Goal: Task Accomplishment & Management: Manage account settings

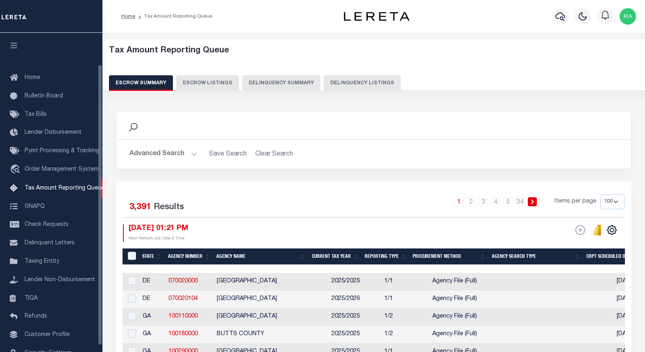
select select "100"
click at [342, 84] on button "Delinquency Listings" at bounding box center [362, 83] width 77 height 16
select select
select select "100"
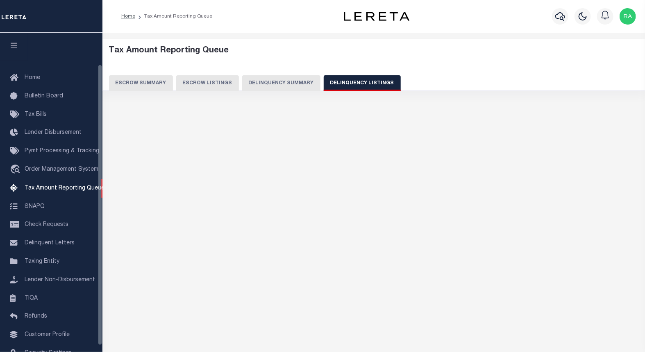
scroll to position [36, 0]
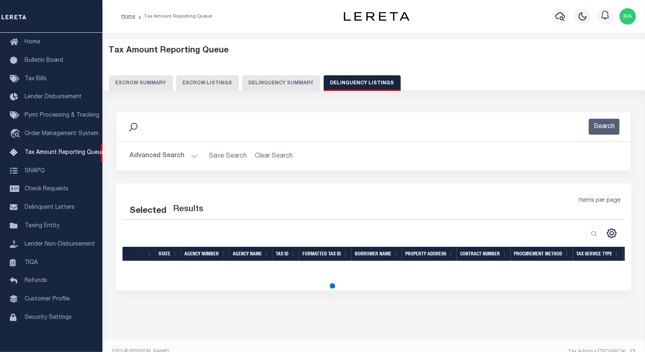
select select "100"
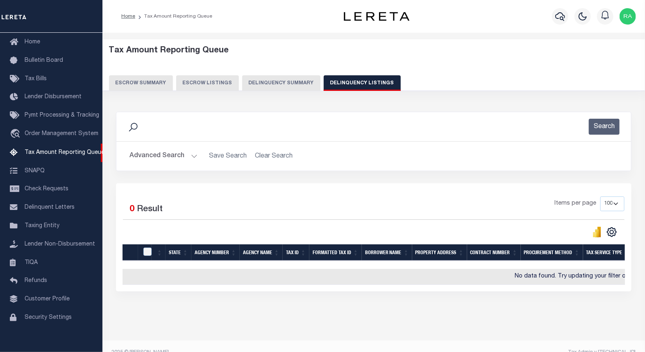
click at [186, 157] on button "Advanced Search" at bounding box center [163, 156] width 68 height 16
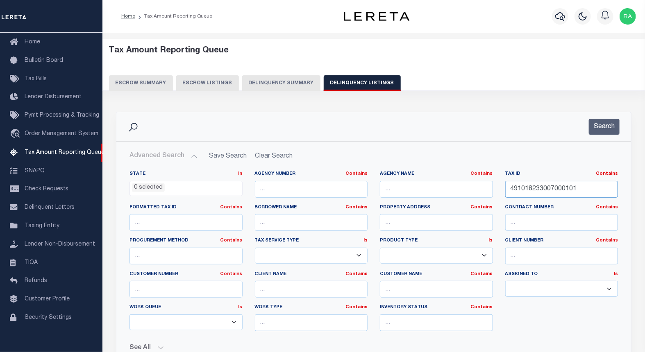
click at [548, 196] on input "491018233007000101" at bounding box center [561, 189] width 113 height 17
paste input "129111529000200"
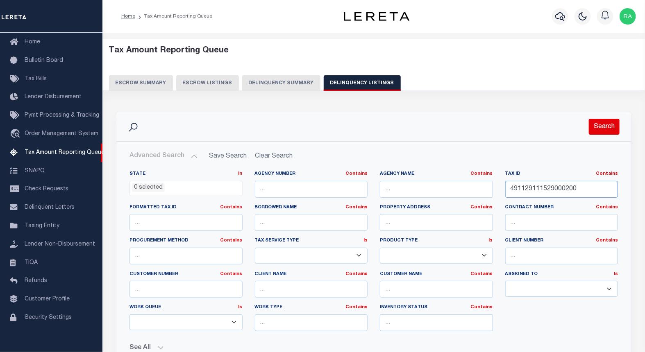
type input "491129111529000200"
click at [599, 134] on button "Search" at bounding box center [604, 127] width 31 height 16
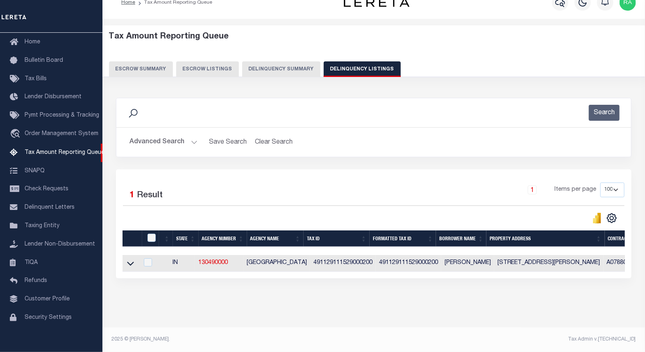
scroll to position [21, 0]
click at [126, 260] on link at bounding box center [130, 263] width 9 height 6
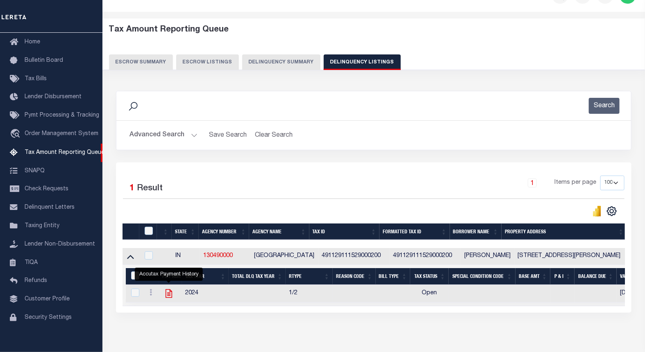
click at [171, 295] on icon "" at bounding box center [168, 293] width 11 height 11
checkbox input "true"
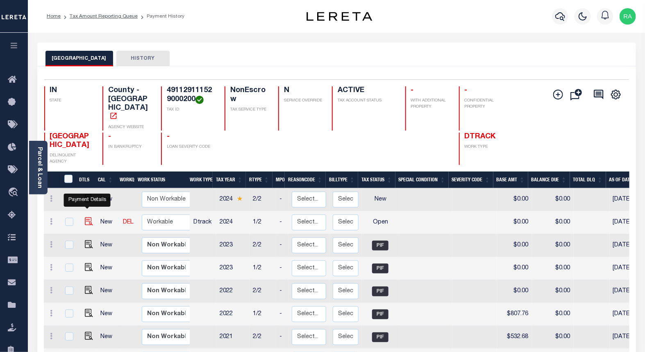
click at [88, 217] on img "" at bounding box center [89, 221] width 8 height 8
checkbox input "true"
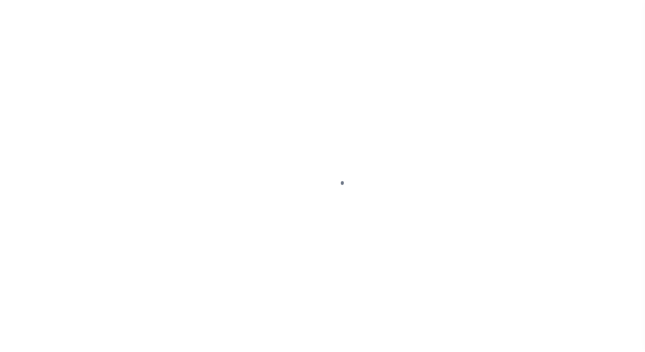
select select "OP2"
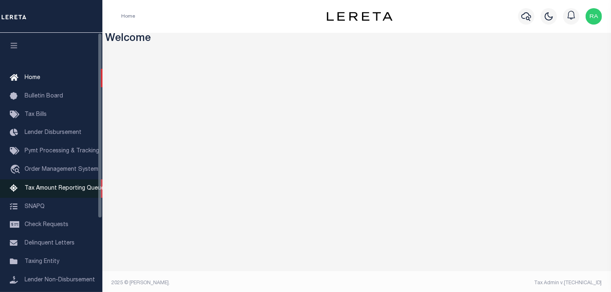
click at [50, 189] on span "Tax Amount Reporting Queue" at bounding box center [65, 189] width 80 height 6
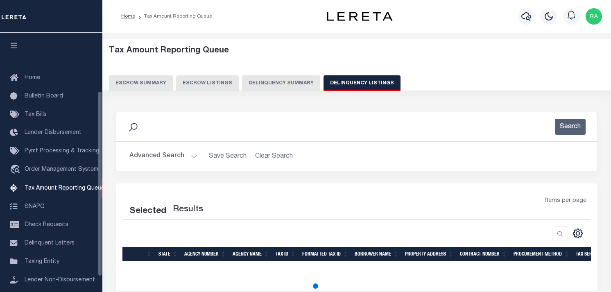
select select
select select "100"
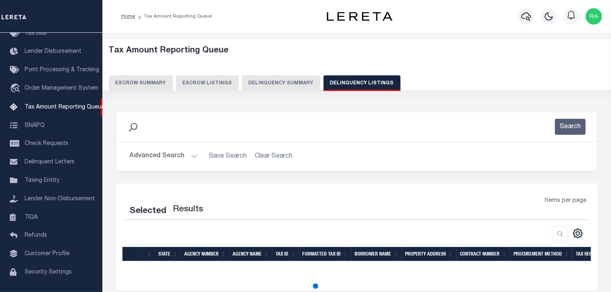
click at [193, 157] on button "Advanced Search" at bounding box center [163, 156] width 68 height 16
select select "100"
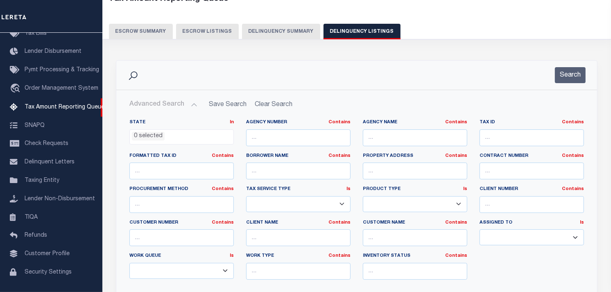
scroll to position [91, 0]
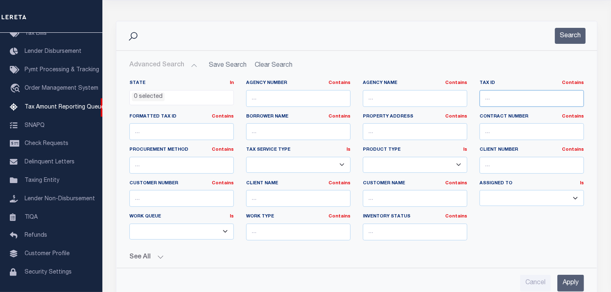
click at [528, 92] on input "text" at bounding box center [532, 98] width 104 height 17
paste input "491129111529000200"
type input "491129111529000200"
click at [575, 37] on button "Search" at bounding box center [570, 36] width 31 height 16
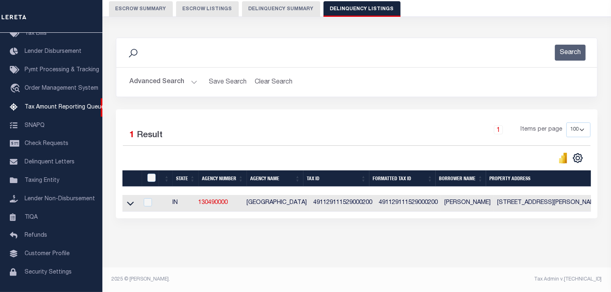
scroll to position [63, 0]
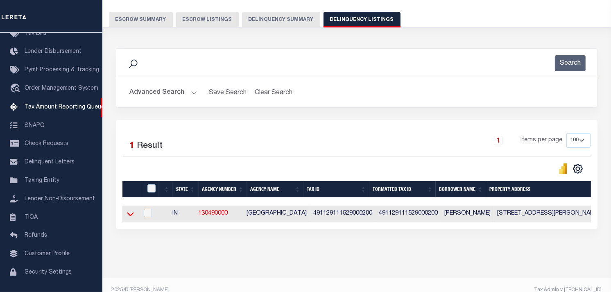
click at [129, 217] on icon at bounding box center [130, 215] width 7 height 4
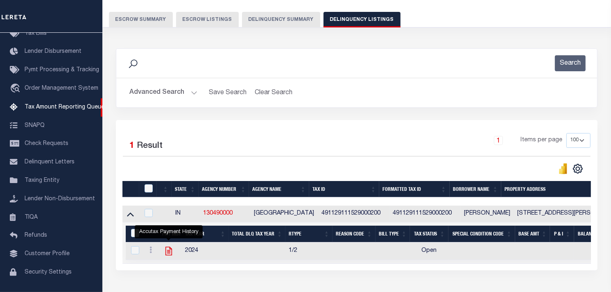
click at [171, 251] on icon "" at bounding box center [168, 251] width 7 height 9
checkbox input "true"
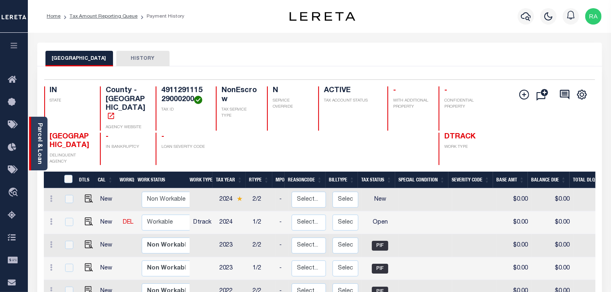
click at [38, 147] on link "Parcel & Loan" at bounding box center [39, 143] width 6 height 41
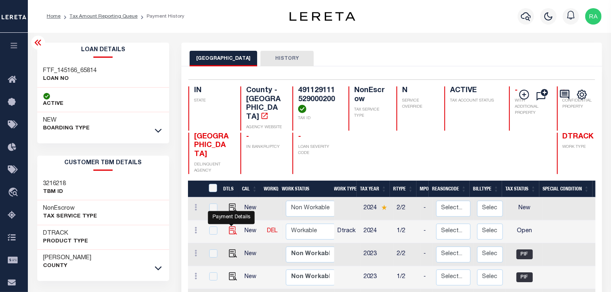
click at [231, 226] on img "" at bounding box center [233, 230] width 8 height 8
checkbox input "true"
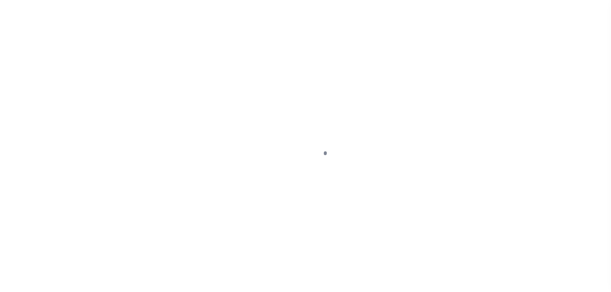
select select "OP2"
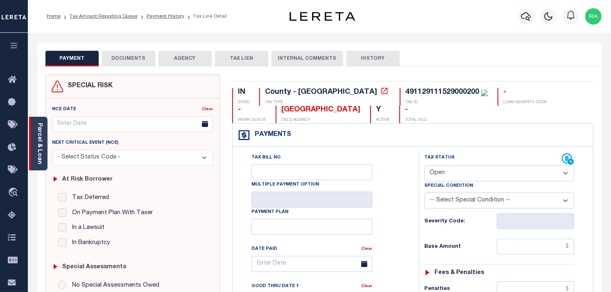
click at [45, 150] on div "Parcel & Loan" at bounding box center [38, 144] width 18 height 54
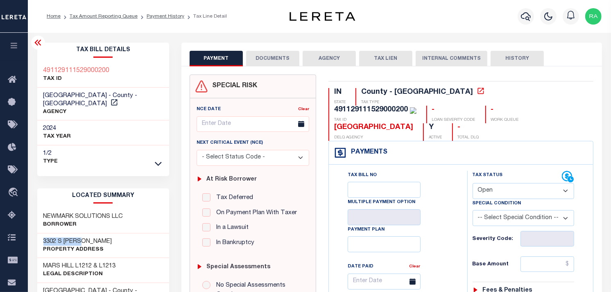
drag, startPoint x: 54, startPoint y: 232, endPoint x: 90, endPoint y: 231, distance: 35.7
click at [90, 233] on div "3302 S [PERSON_NAME] Property Address" at bounding box center [103, 245] width 132 height 25
copy h3 "3302 S FOLTZ"
click at [103, 16] on link "Tax Amount Reporting Queue" at bounding box center [104, 16] width 68 height 5
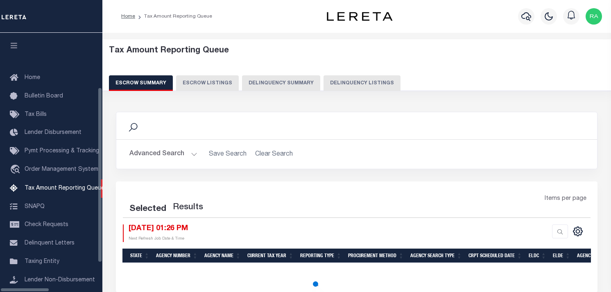
click at [333, 81] on button "Delinquency Listings" at bounding box center [362, 83] width 77 height 16
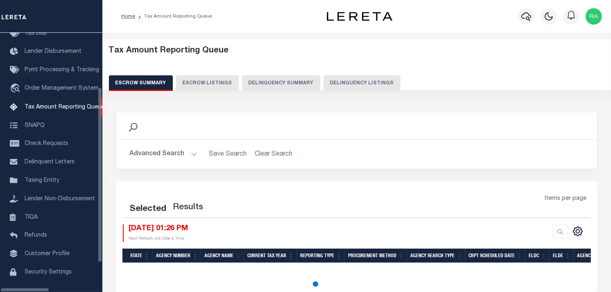
select select "100"
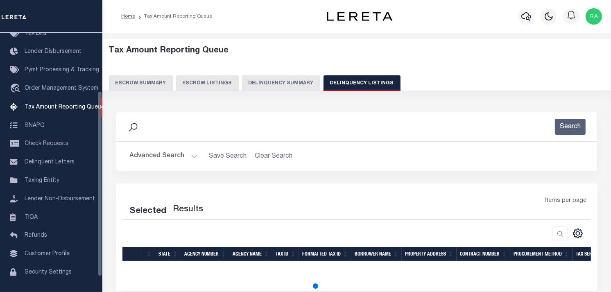
select select "100"
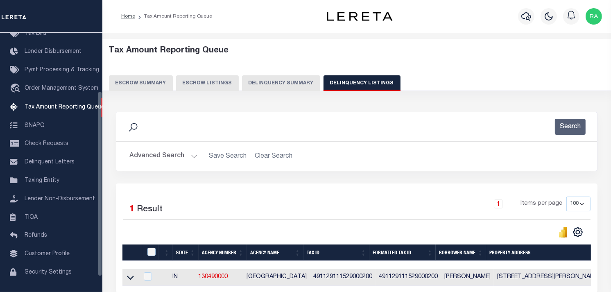
scroll to position [81, 0]
click at [191, 153] on button "Advanced Search" at bounding box center [163, 156] width 68 height 16
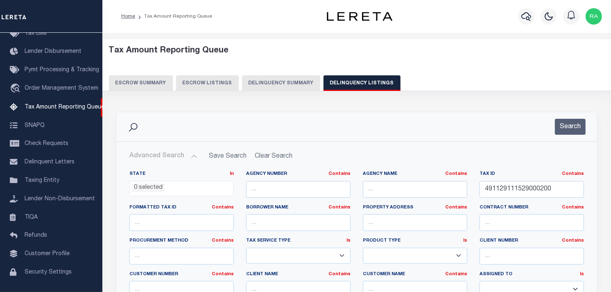
click at [496, 200] on div "Tax ID Contains Contains Is 491129111529000200" at bounding box center [531, 188] width 117 height 34
click at [496, 193] on input "491129111529000200" at bounding box center [532, 189] width 104 height 17
paste input "01183440009"
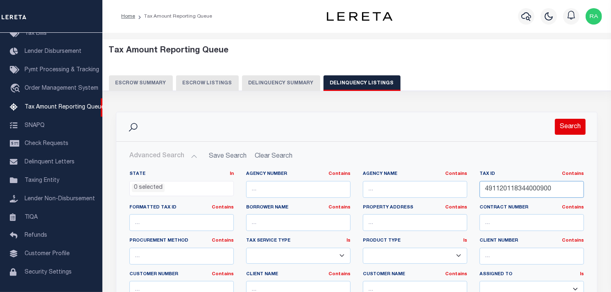
type input "491120118344000900"
click at [563, 129] on button "Search" at bounding box center [570, 127] width 31 height 16
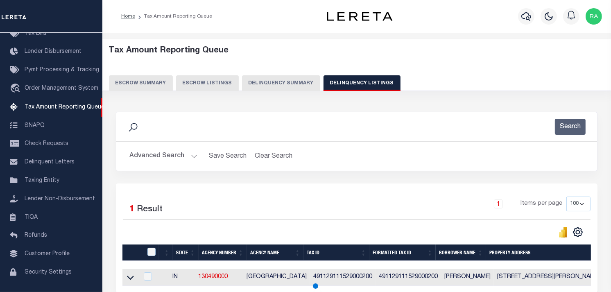
scroll to position [45, 0]
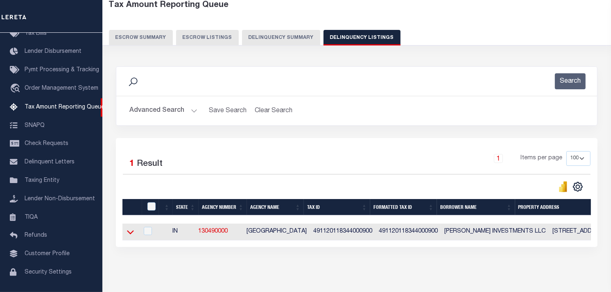
click at [129, 234] on icon at bounding box center [130, 232] width 7 height 9
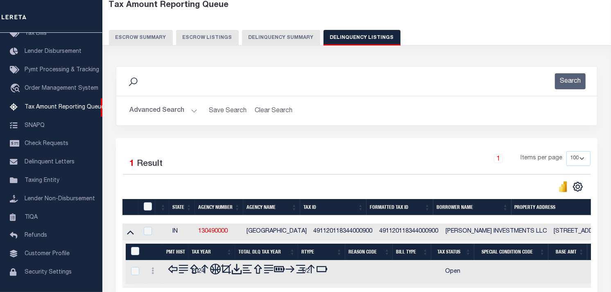
scroll to position [122, 0]
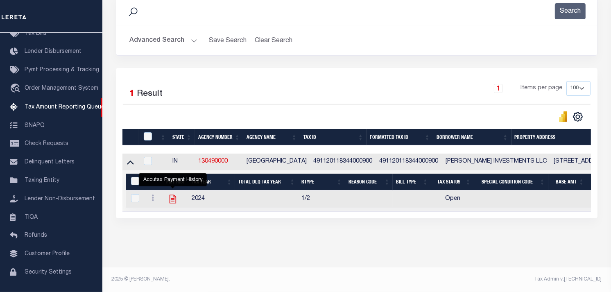
click at [173, 195] on icon "" at bounding box center [173, 199] width 7 height 9
checkbox input "true"
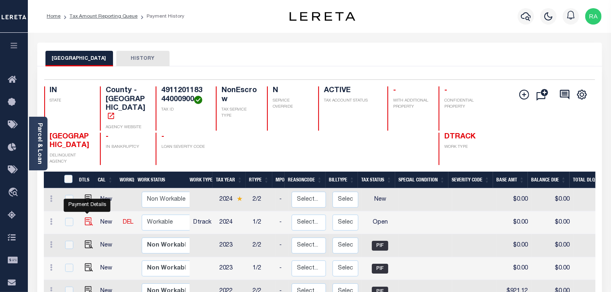
click at [88, 217] on img "" at bounding box center [89, 221] width 8 height 8
checkbox input "true"
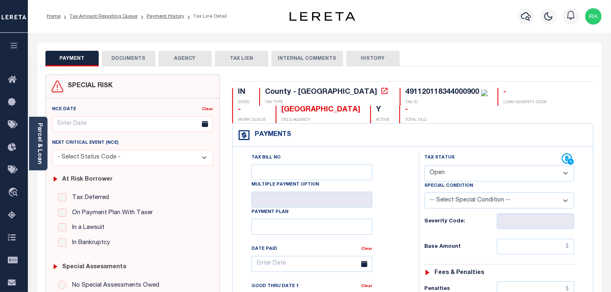
click at [457, 173] on select "- Select Status Code - Open Due/Unpaid Paid Incomplete No Tax Due Internal Refu…" at bounding box center [499, 173] width 150 height 16
select select "PYD"
click at [424, 166] on select "- Select Status Code - Open Due/Unpaid Paid Incomplete No Tax Due Internal Refu…" at bounding box center [499, 173] width 150 height 16
type input "[DATE]"
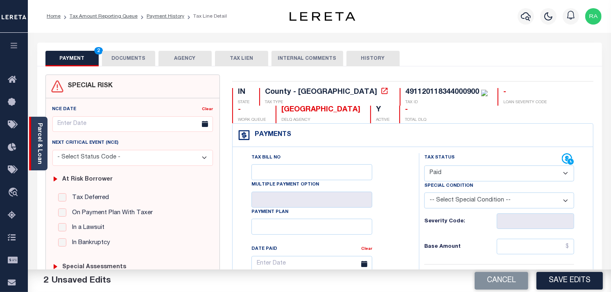
click at [39, 129] on link "Parcel & Loan" at bounding box center [39, 143] width 6 height 41
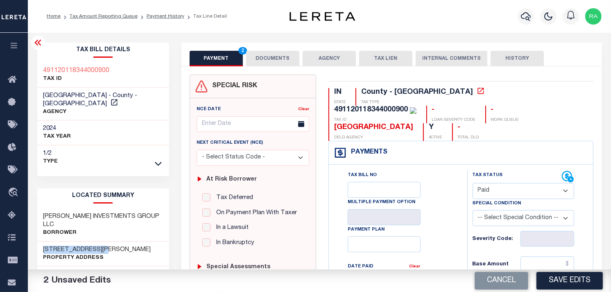
drag, startPoint x: 45, startPoint y: 230, endPoint x: 125, endPoint y: 230, distance: 79.0
click at [125, 242] on div "[STREET_ADDRESS][PERSON_NAME] Property Address" at bounding box center [103, 254] width 132 height 25
click at [484, 183] on select "- Select Status Code - Open Due/Unpaid Paid Incomplete No Tax Due Internal Refu…" at bounding box center [524, 191] width 102 height 16
select select "DUE"
click at [473, 183] on select "- Select Status Code - Open Due/Unpaid Paid Incomplete No Tax Due Internal Refu…" at bounding box center [524, 191] width 102 height 16
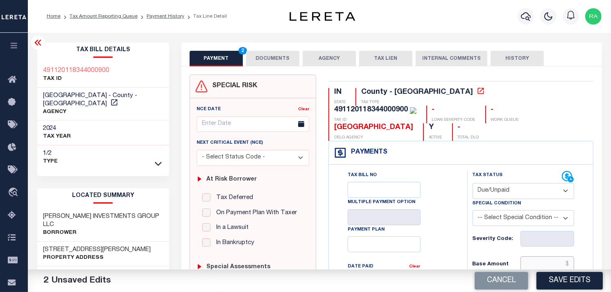
click at [531, 256] on input "text" at bounding box center [548, 264] width 54 height 16
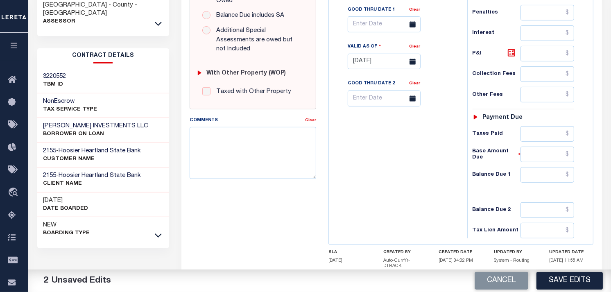
scroll to position [329, 0]
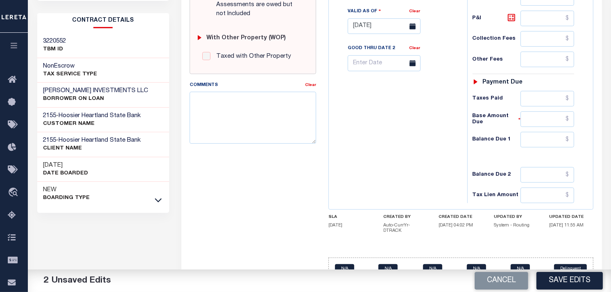
type input "$998.75"
click at [605, 153] on div "PAYMENT 3 DOCUMENTS AGENCY DELINQUENT PAYEE" at bounding box center [391, 13] width 433 height 600
click at [245, 276] on div "3 Unsaved Edits" at bounding box center [171, 280] width 257 height 13
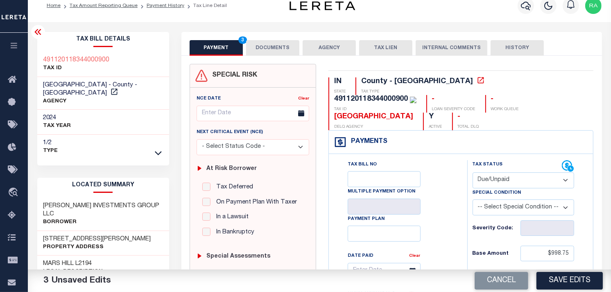
scroll to position [0, 0]
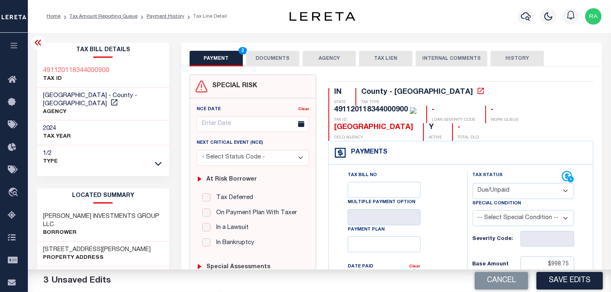
click at [98, 2] on div "Home Tax Amount Reporting Queue Payment History Tax Line Detail Profile" at bounding box center [319, 16] width 583 height 33
click at [98, 18] on link "Tax Amount Reporting Queue" at bounding box center [104, 16] width 68 height 5
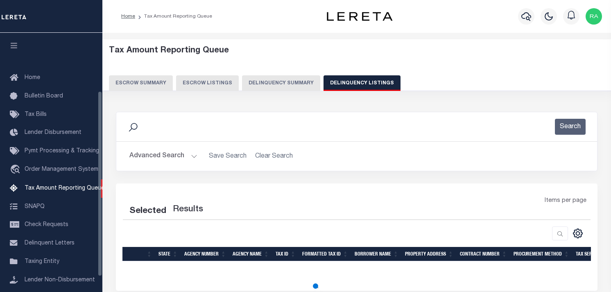
select select "100"
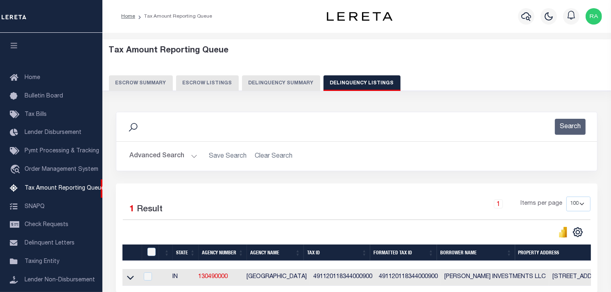
scroll to position [81, 0]
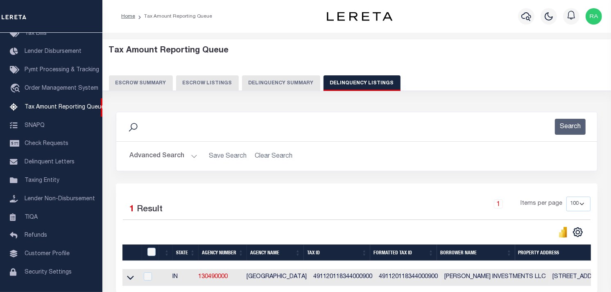
click at [190, 158] on button "Advanced Search" at bounding box center [163, 156] width 68 height 16
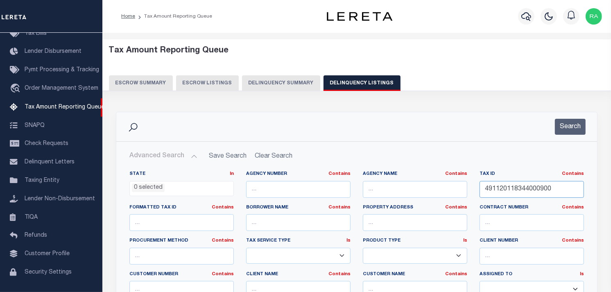
click at [504, 185] on input "491120118344000900" at bounding box center [532, 189] width 104 height 17
paste input "14117004000101"
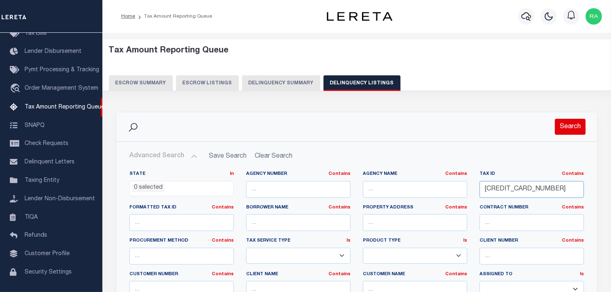
type input "[CREDIT_CARD_NUMBER]"
click at [567, 125] on button "Search" at bounding box center [570, 127] width 31 height 16
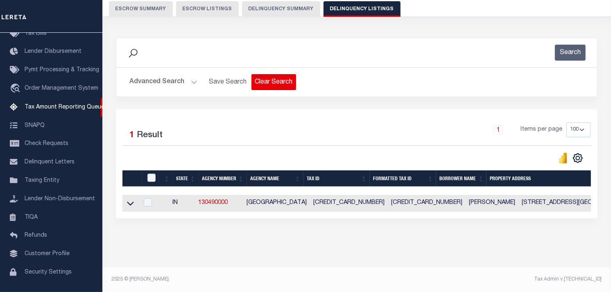
scroll to position [81, 0]
click at [131, 199] on icon at bounding box center [130, 203] width 7 height 9
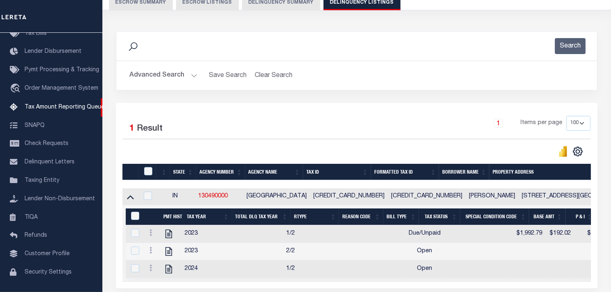
scroll to position [158, 0]
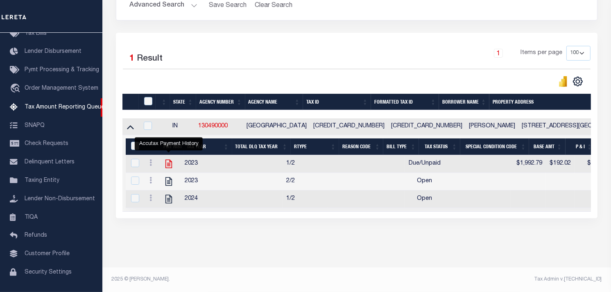
click at [171, 160] on icon "" at bounding box center [168, 164] width 7 height 9
checkbox input "true"
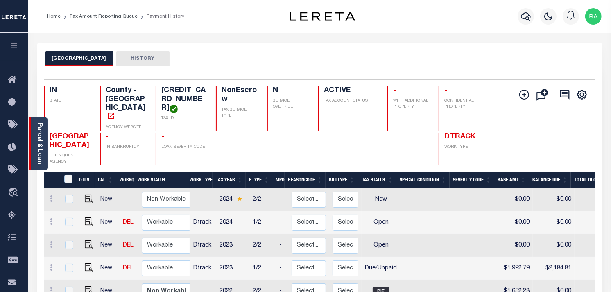
click at [39, 149] on link "Parcel & Loan" at bounding box center [39, 143] width 6 height 41
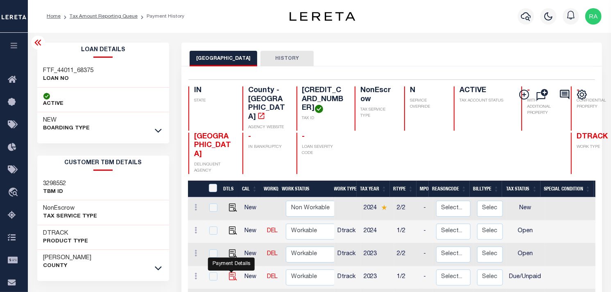
click at [231, 272] on img "" at bounding box center [233, 276] width 8 height 8
checkbox input "true"
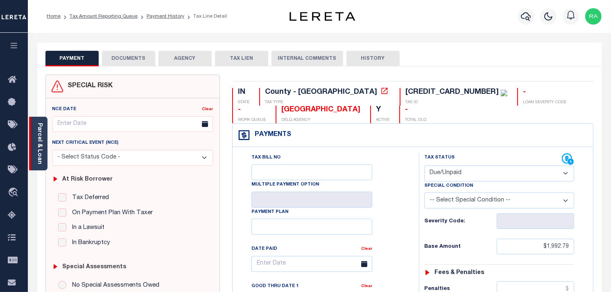
click at [38, 137] on link "Parcel & Loan" at bounding box center [39, 143] width 6 height 41
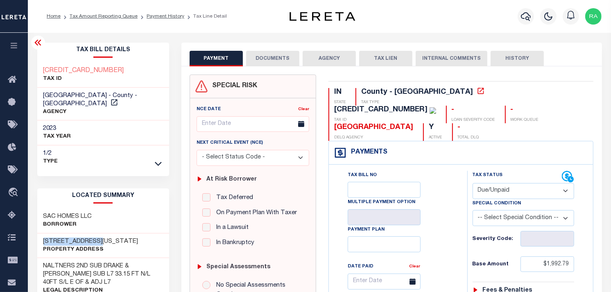
drag, startPoint x: 41, startPoint y: 236, endPoint x: 113, endPoint y: 235, distance: 72.5
click at [113, 235] on div "[STREET_ADDRESS][US_STATE] Property Address" at bounding box center [103, 245] width 132 height 25
click at [494, 171] on div "Tax Status Status" at bounding box center [518, 177] width 90 height 12
click at [494, 183] on select "- Select Status Code - Open Due/Unpaid Paid Incomplete No Tax Due Internal Refu…" at bounding box center [524, 191] width 102 height 16
select select "NTX"
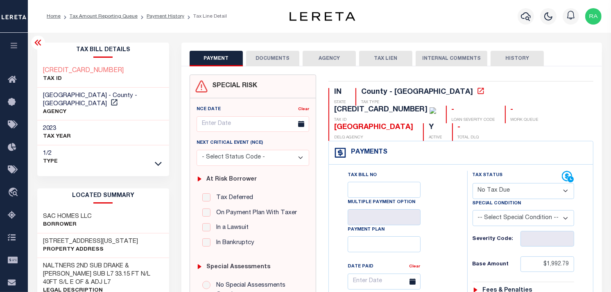
click at [473, 183] on select "- Select Status Code - Open Due/Unpaid Paid Incomplete No Tax Due Internal Refu…" at bounding box center [524, 191] width 102 height 16
type input "[DATE]"
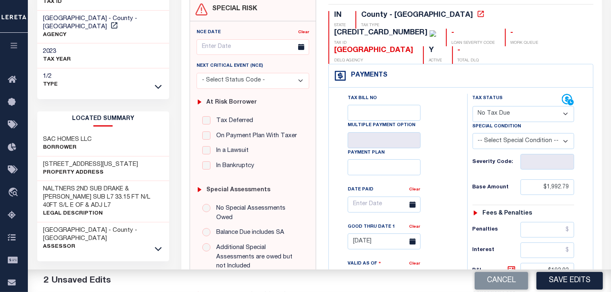
scroll to position [91, 0]
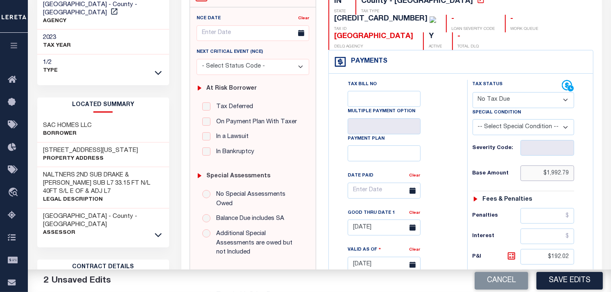
drag, startPoint x: 549, startPoint y: 157, endPoint x: 589, endPoint y: 156, distance: 40.1
click at [589, 156] on div "Tax Status Status" at bounding box center [526, 261] width 130 height 362
type input "$"
click at [591, 175] on div "Tax Bill No Multiple Payment Option Payment Plan" at bounding box center [461, 261] width 265 height 374
type input "$0.00"
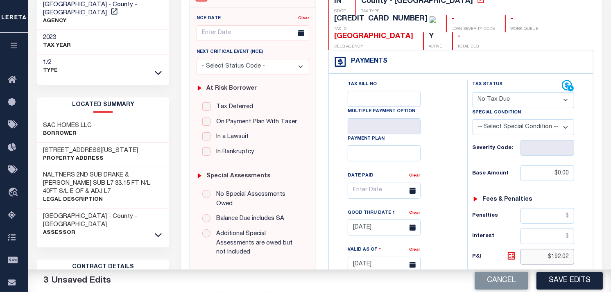
drag, startPoint x: 551, startPoint y: 240, endPoint x: 586, endPoint y: 240, distance: 34.8
click at [586, 240] on div "Tax Status Status" at bounding box center [526, 261] width 130 height 362
type input "$0.00"
click at [586, 240] on div "Tax Status Status" at bounding box center [526, 261] width 130 height 362
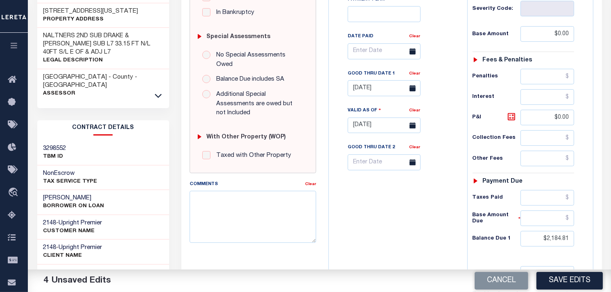
scroll to position [273, 0]
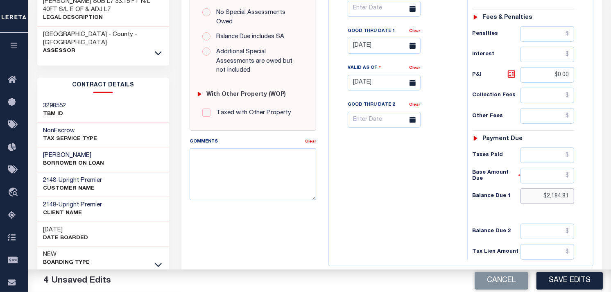
drag, startPoint x: 548, startPoint y: 182, endPoint x: 605, endPoint y: 186, distance: 57.5
click at [605, 186] on div "PAYMENT 4 DOCUMENTS AGENCY DELINQUENT PAYEE" at bounding box center [391, 70] width 433 height 600
type input "$0.00"
click at [499, 282] on button "Cancel" at bounding box center [502, 281] width 54 height 18
type input "[DATE]"
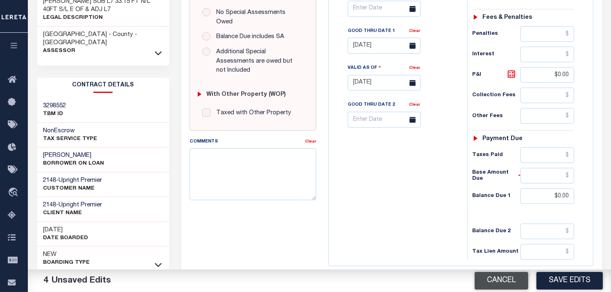
select select "DUE"
type input "$1,992.79"
type input "$192.02"
type input "$2,184.81"
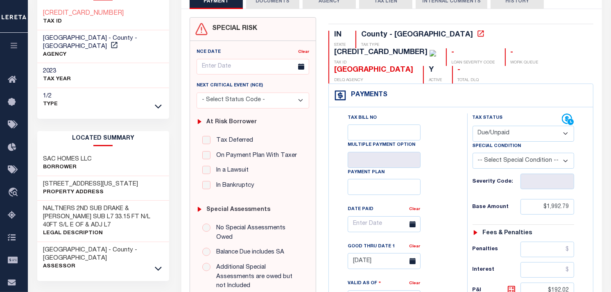
scroll to position [0, 0]
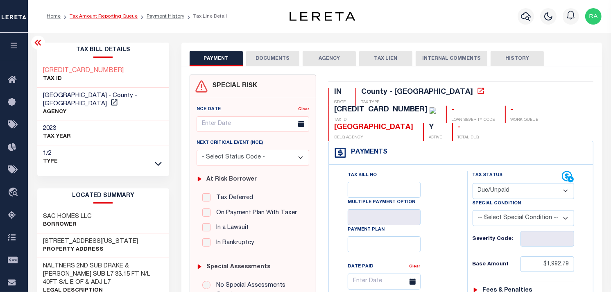
click at [102, 15] on link "Tax Amount Reporting Queue" at bounding box center [104, 16] width 68 height 5
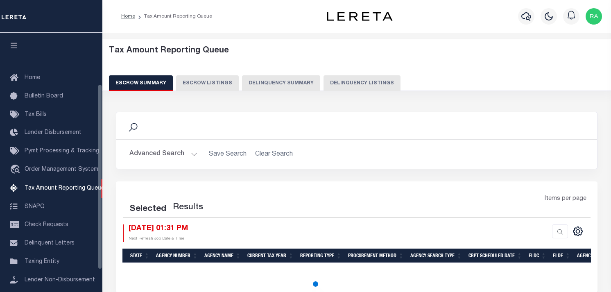
click at [353, 79] on button "Delinquency Listings" at bounding box center [362, 83] width 77 height 16
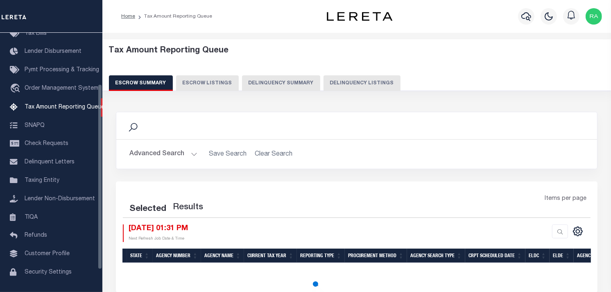
select select "100"
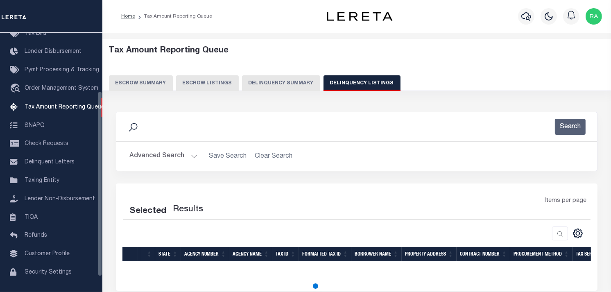
select select "100"
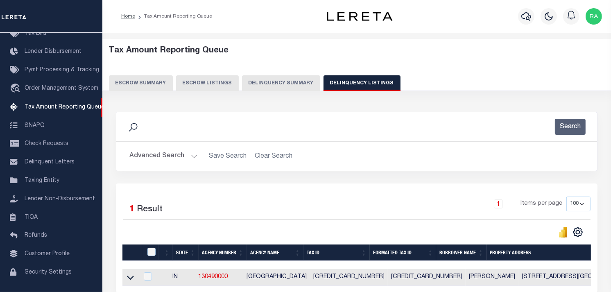
click at [189, 154] on button "Advanced Search" at bounding box center [163, 156] width 68 height 16
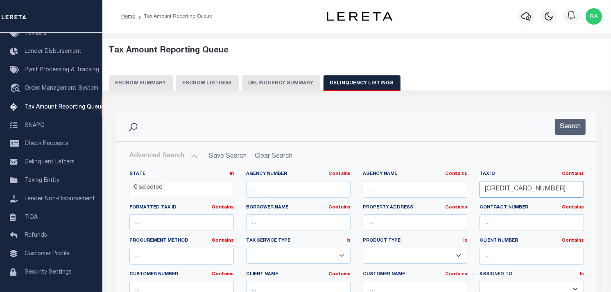
click at [542, 192] on input "491114117004000101" at bounding box center [532, 189] width 104 height 17
paste input "02002"
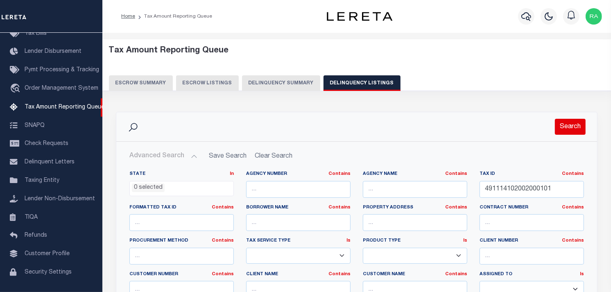
click at [573, 128] on button "Search" at bounding box center [570, 127] width 31 height 16
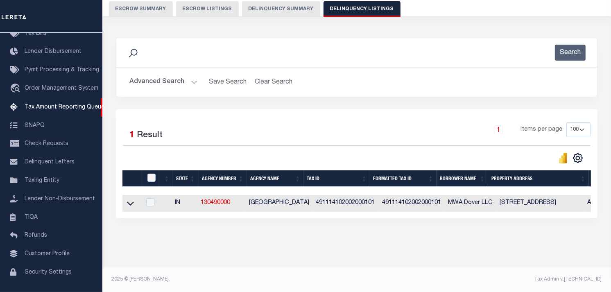
scroll to position [81, 0]
click at [127, 199] on icon at bounding box center [130, 203] width 7 height 9
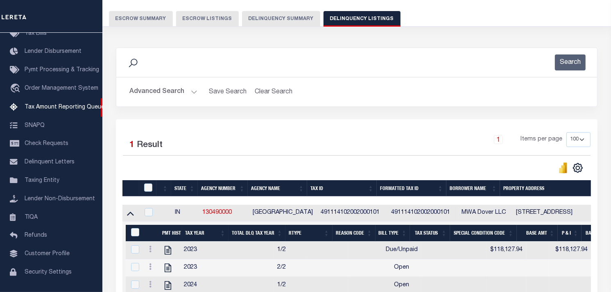
scroll to position [22, 0]
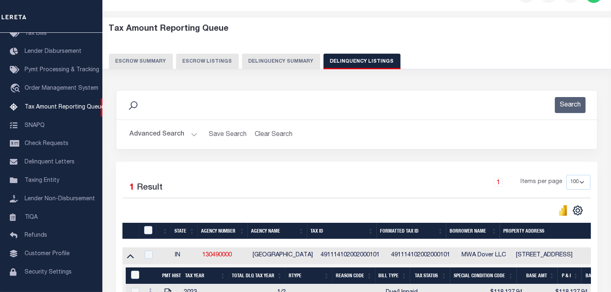
click at [187, 134] on button "Advanced Search" at bounding box center [163, 135] width 68 height 16
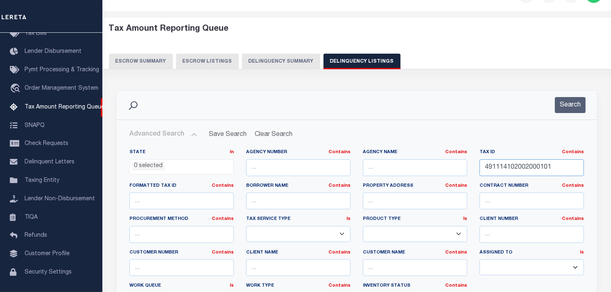
click at [501, 169] on input "491114102002000101" at bounding box center [532, 167] width 104 height 17
paste input "3218030"
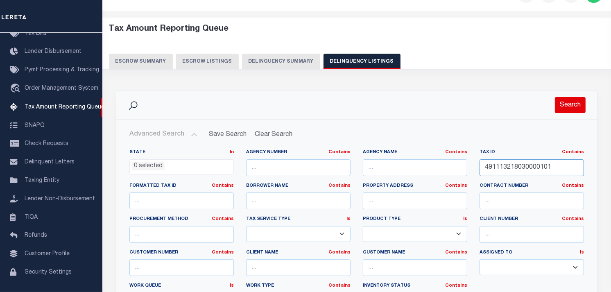
type input "491113218030000101"
click at [573, 108] on button "Search" at bounding box center [570, 105] width 31 height 16
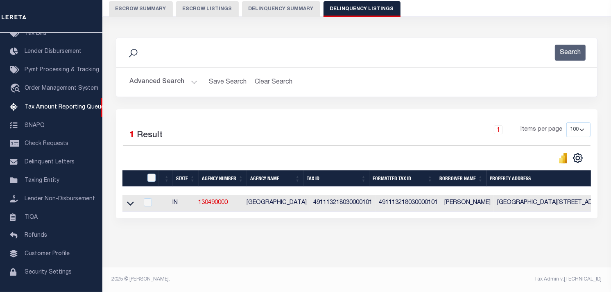
scroll to position [81, 0]
click at [128, 202] on icon at bounding box center [130, 204] width 7 height 4
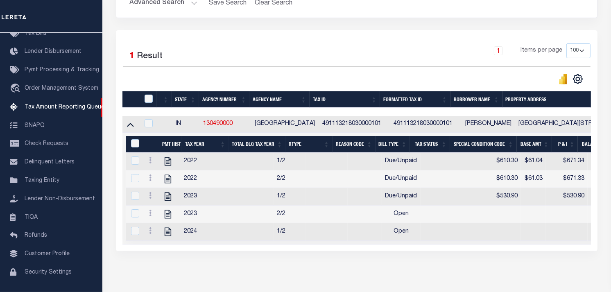
scroll to position [194, 0]
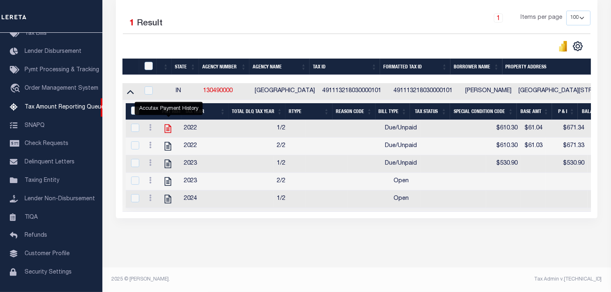
click at [170, 125] on icon "" at bounding box center [168, 129] width 7 height 9
checkbox input "true"
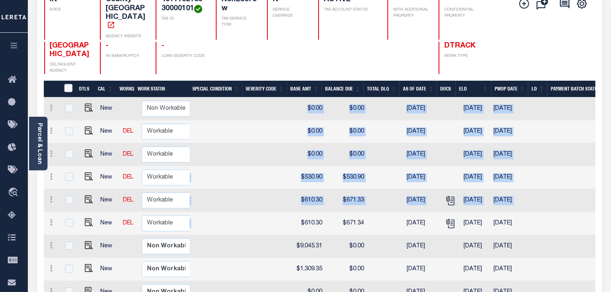
scroll to position [0, 247]
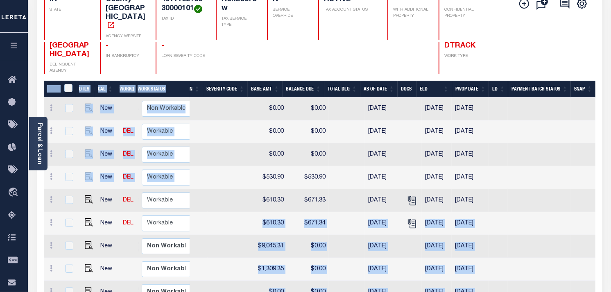
drag, startPoint x: 500, startPoint y: 214, endPoint x: 53, endPoint y: 185, distance: 448.2
click at [53, 185] on div "DTLS CAL WorkQ Work Status Work Type Tax Year RType MPO ReasonCode BillType Tax…" at bounding box center [320, 207] width 552 height 252
click at [219, 197] on td at bounding box center [230, 200] width 45 height 23
checkbox input "true"
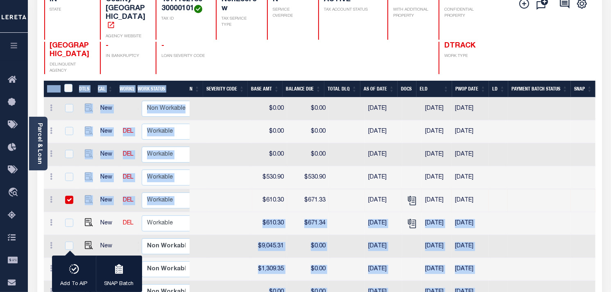
drag, startPoint x: 194, startPoint y: 210, endPoint x: 71, endPoint y: 211, distance: 122.5
click at [71, 211] on div "DTLS CAL WorkQ Work Status Work Type Tax Year RType MPO ReasonCode BillType Tax…" at bounding box center [320, 207] width 552 height 252
click at [238, 216] on td at bounding box center [230, 223] width 45 height 23
checkbox input "true"
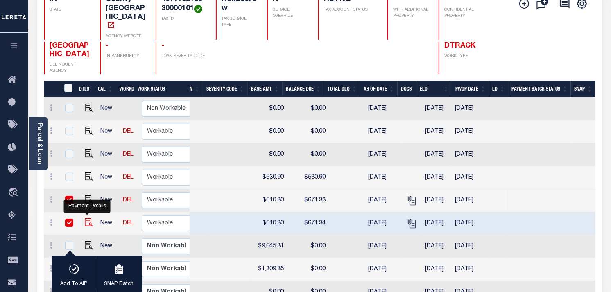
click at [87, 218] on img "" at bounding box center [89, 222] width 8 height 8
checkbox input "false"
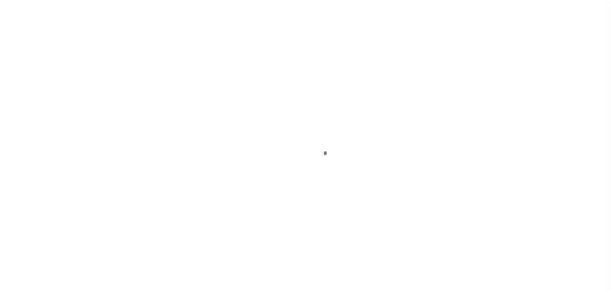
select select "DUE"
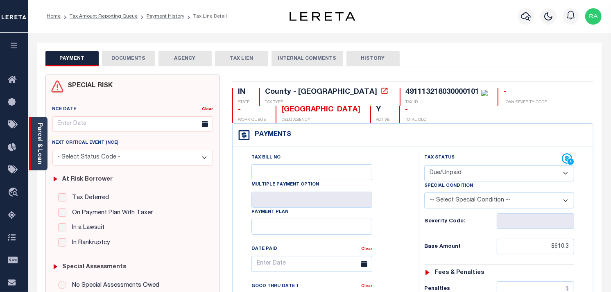
click at [46, 128] on div "Parcel & Loan" at bounding box center [38, 144] width 18 height 54
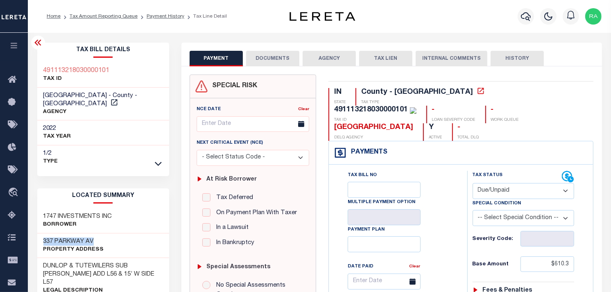
drag, startPoint x: 105, startPoint y: 230, endPoint x: 112, endPoint y: 230, distance: 7.4
click at [112, 233] on div "337 PARKWAY AV Property Address" at bounding box center [103, 245] width 132 height 25
copy h3 "337 PARKWAY AV"
click at [92, 17] on link "Tax Amount Reporting Queue" at bounding box center [104, 16] width 68 height 5
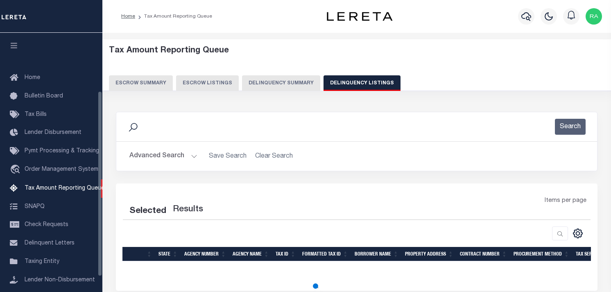
select select "100"
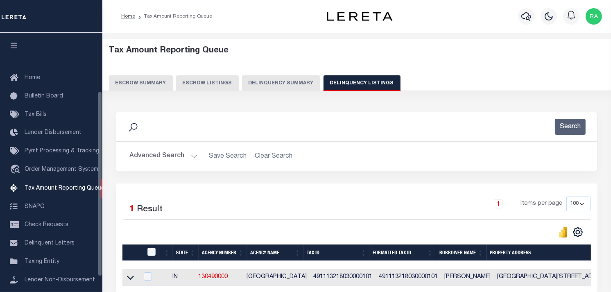
scroll to position [81, 0]
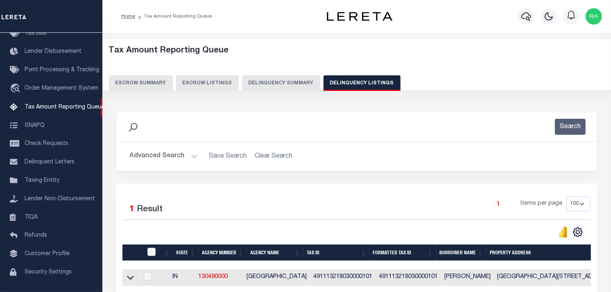
click at [195, 158] on button "Advanced Search" at bounding box center [163, 156] width 68 height 16
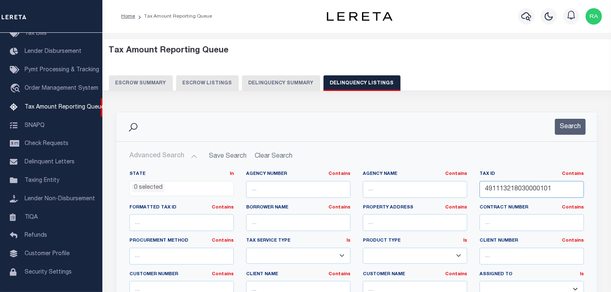
click at [509, 188] on input "491113218030000101" at bounding box center [532, 189] width 104 height 17
click at [571, 130] on button "Search" at bounding box center [570, 127] width 31 height 16
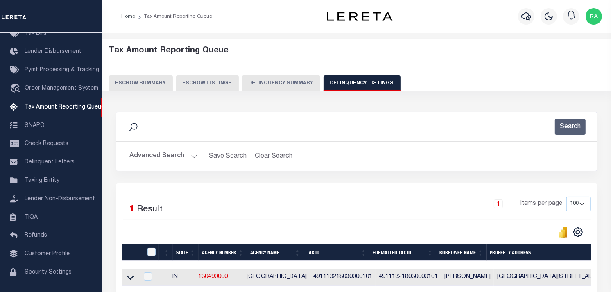
scroll to position [81, 0]
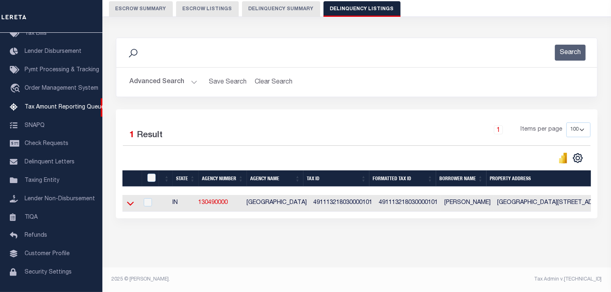
click at [133, 201] on icon at bounding box center [130, 203] width 7 height 9
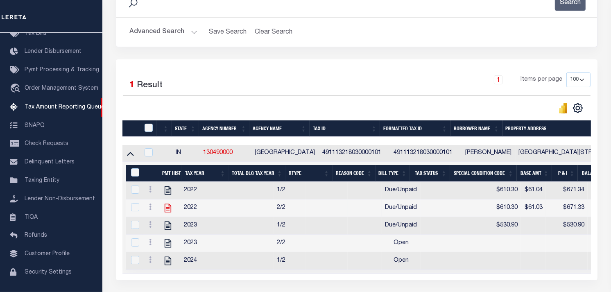
scroll to position [126, 0]
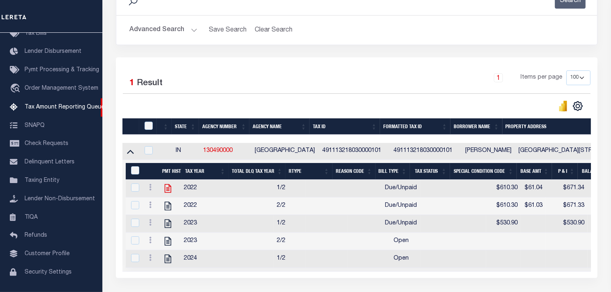
click at [166, 188] on icon "" at bounding box center [168, 188] width 7 height 9
checkbox input "true"
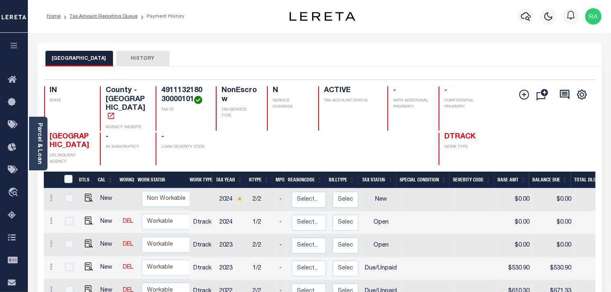
scroll to position [91, 0]
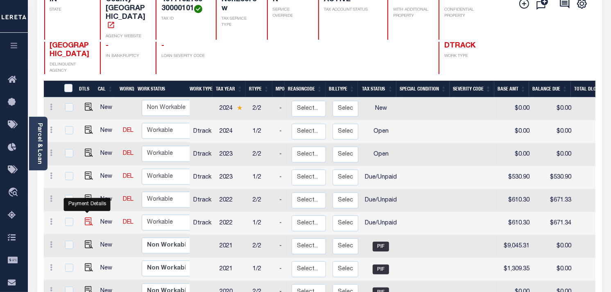
click at [86, 217] on img "" at bounding box center [89, 221] width 8 height 8
checkbox input "true"
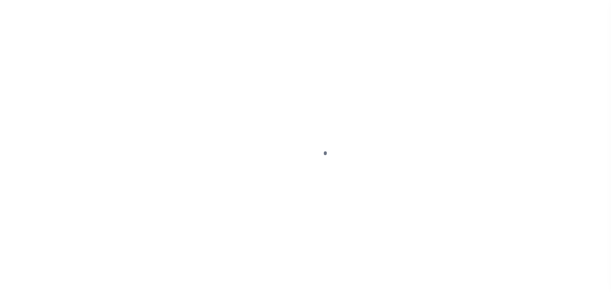
select select "DUE"
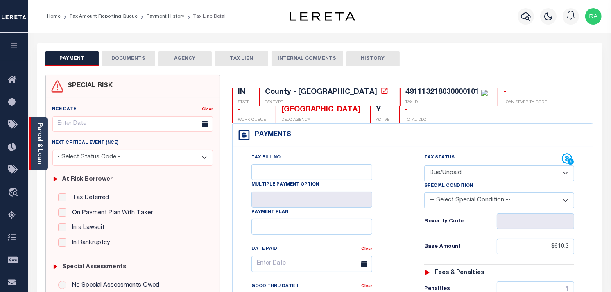
click at [42, 143] on link "Parcel & Loan" at bounding box center [39, 143] width 6 height 41
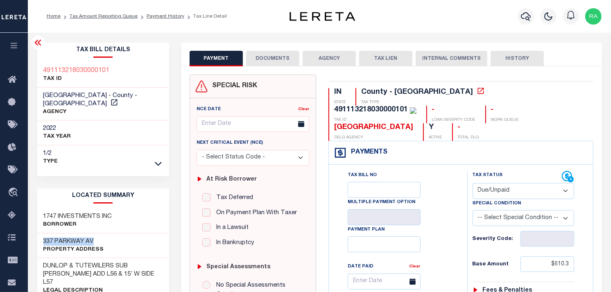
drag, startPoint x: 43, startPoint y: 232, endPoint x: 87, endPoint y: 236, distance: 44.4
click at [91, 238] on h3 "337 PARKWAY AV" at bounding box center [73, 242] width 61 height 8
copy h3 "337 PARKWAY A"
click at [116, 19] on li "Tax Amount Reporting Queue" at bounding box center [99, 16] width 77 height 7
click at [108, 5] on div "Home Tax Amount Reporting Queue Payment History Tax Line Detail Profile" at bounding box center [319, 16] width 583 height 33
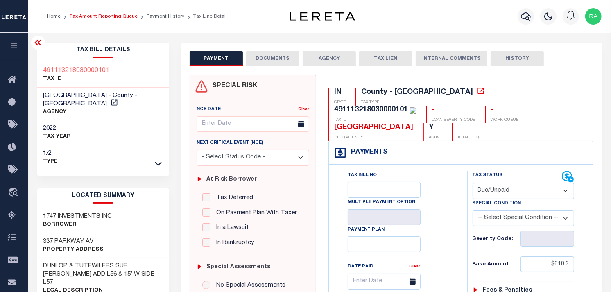
click at [103, 15] on link "Tax Amount Reporting Queue" at bounding box center [104, 16] width 68 height 5
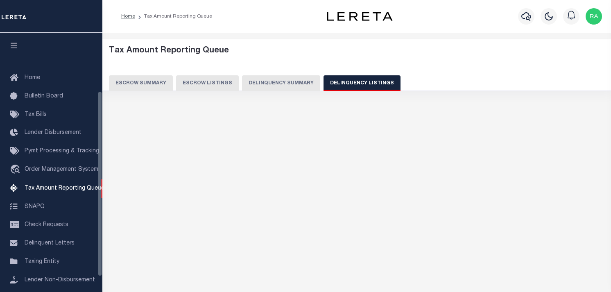
select select "100"
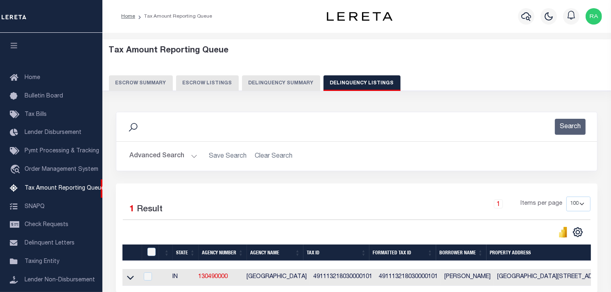
scroll to position [81, 0]
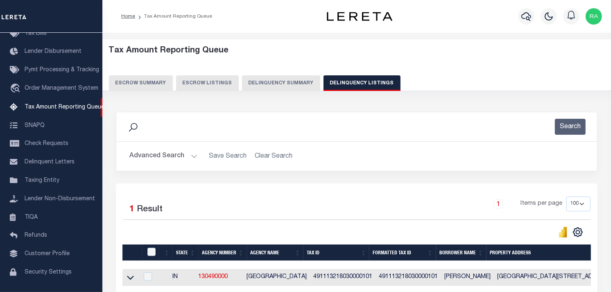
click at [190, 157] on button "Advanced Search" at bounding box center [163, 156] width 68 height 16
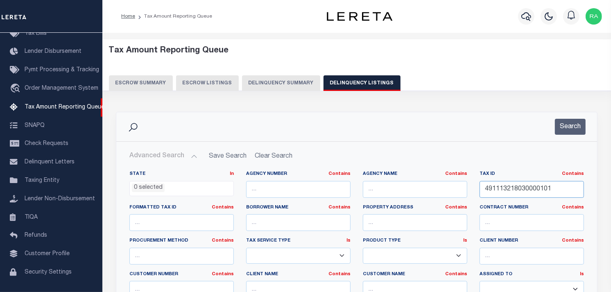
click at [508, 185] on input "491113218030000101" at bounding box center [532, 189] width 104 height 17
click at [509, 183] on input "491113218030000101" at bounding box center [532, 189] width 104 height 17
paste input "08211"
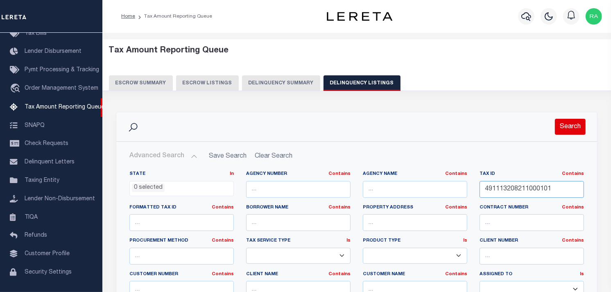
type input "491113208211000101"
drag, startPoint x: 575, startPoint y: 124, endPoint x: 580, endPoint y: 123, distance: 5.0
click at [580, 123] on button "Search" at bounding box center [570, 127] width 31 height 16
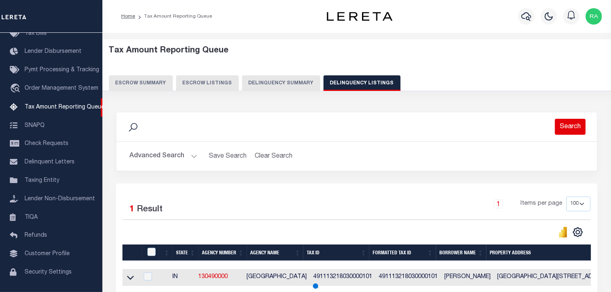
click at [580, 123] on button "Search" at bounding box center [570, 127] width 31 height 16
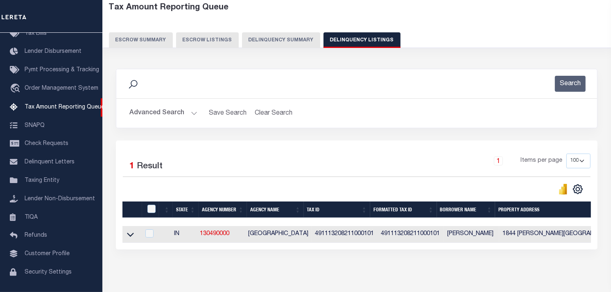
scroll to position [45, 0]
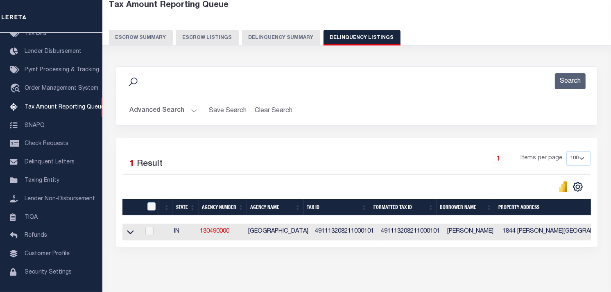
click at [126, 238] on td at bounding box center [131, 232] width 18 height 17
checkbox input "true"
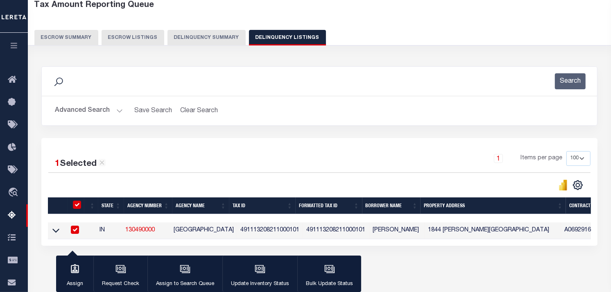
click at [74, 230] on input "checkbox" at bounding box center [75, 230] width 8 height 8
checkbox input "false"
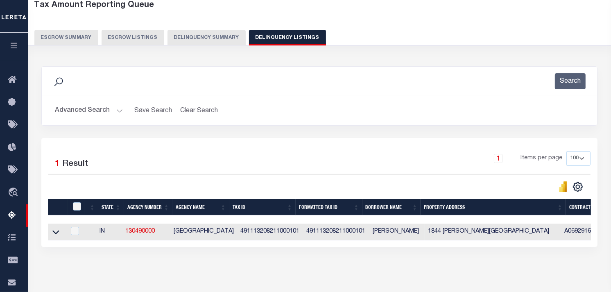
click at [50, 235] on td at bounding box center [57, 232] width 18 height 17
checkbox input "true"
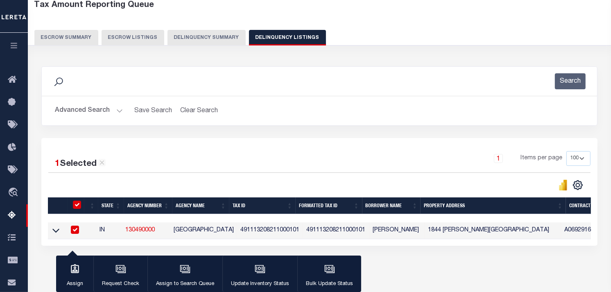
click at [78, 234] on input "checkbox" at bounding box center [75, 230] width 8 height 8
checkbox input "false"
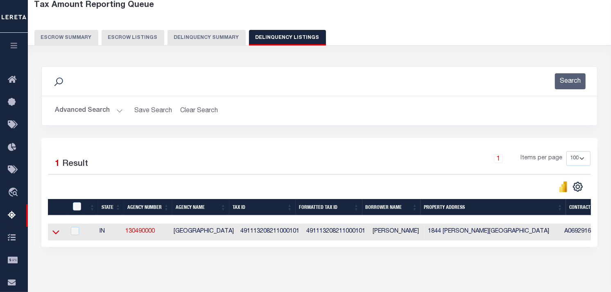
click at [56, 235] on icon at bounding box center [55, 233] width 7 height 4
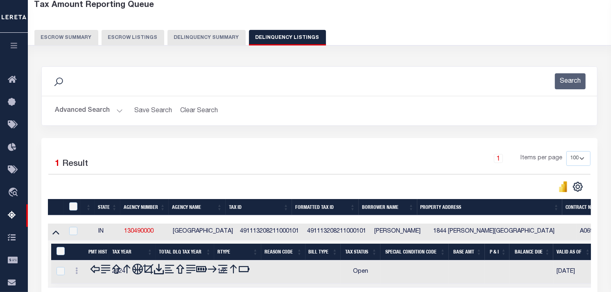
scroll to position [142, 0]
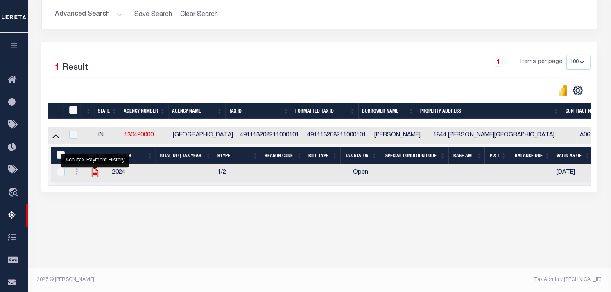
click at [95, 177] on icon "" at bounding box center [95, 173] width 7 height 9
checkbox input "true"
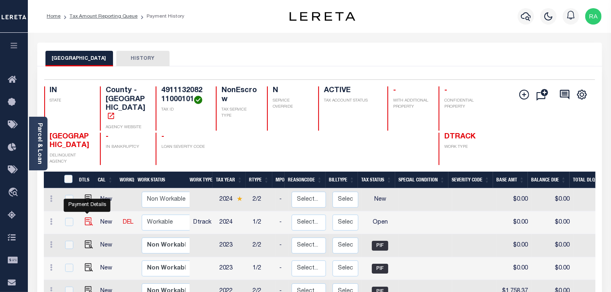
click at [86, 217] on img "" at bounding box center [89, 221] width 8 height 8
checkbox input "true"
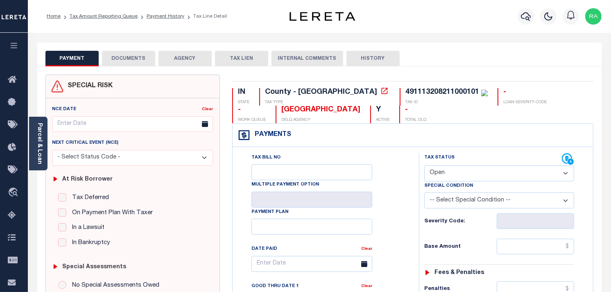
click at [433, 177] on select "- Select Status Code - Open Due/Unpaid Paid Incomplete No Tax Due Internal Refu…" at bounding box center [499, 173] width 150 height 16
click at [266, 106] on div "- WORK QUEUE" at bounding box center [249, 115] width 34 height 18
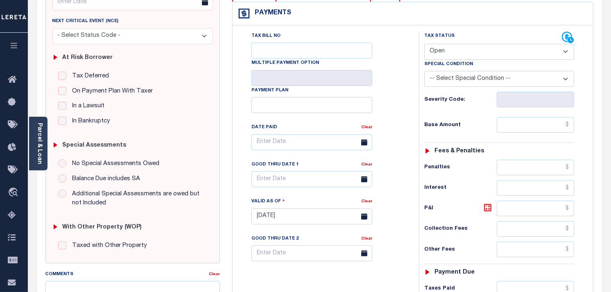
scroll to position [136, 0]
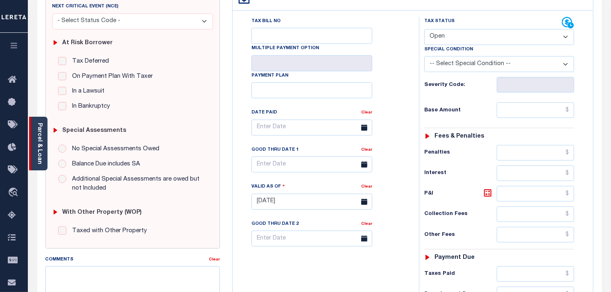
click at [37, 131] on link "Parcel & Loan" at bounding box center [39, 143] width 6 height 41
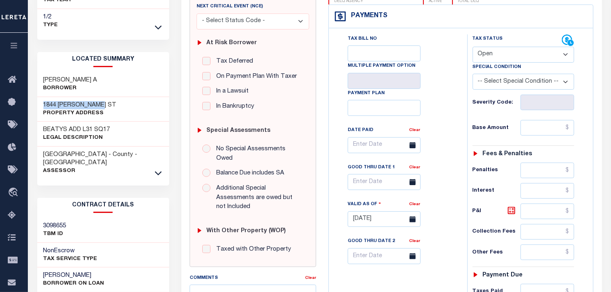
drag, startPoint x: 41, startPoint y: 95, endPoint x: 128, endPoint y: 97, distance: 87.3
click at [128, 97] on div "1844 [PERSON_NAME] ST Property Address" at bounding box center [103, 109] width 132 height 25
copy h3 "1844 [PERSON_NAME] ST"
click at [491, 47] on select "- Select Status Code - Open Due/Unpaid Paid Incomplete No Tax Due Internal Refu…" at bounding box center [524, 55] width 102 height 16
select select "DUE"
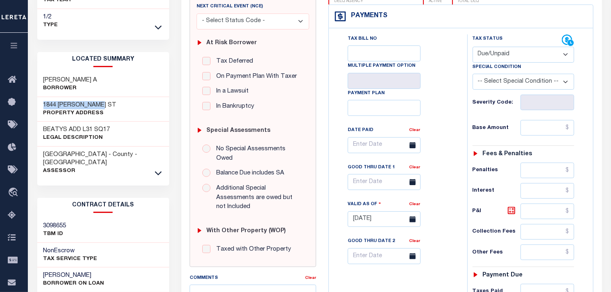
click at [473, 47] on select "- Select Status Code - Open Due/Unpaid Paid Incomplete No Tax Due Internal Refu…" at bounding box center [524, 55] width 102 height 16
type input "[DATE]"
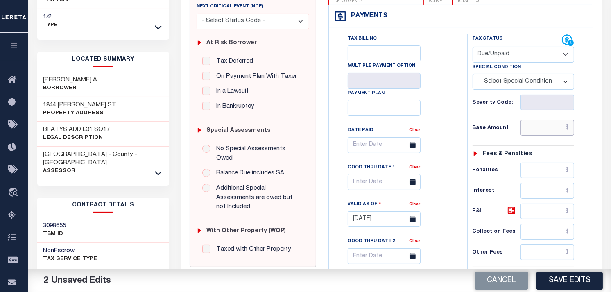
click at [550, 120] on input "text" at bounding box center [548, 128] width 54 height 16
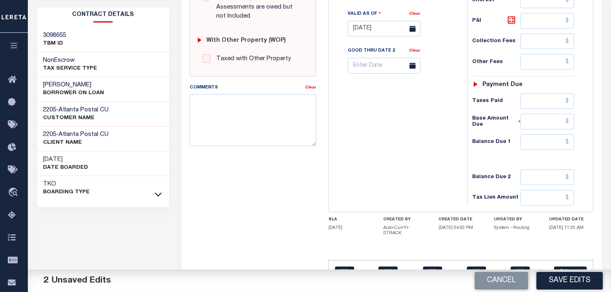
scroll to position [329, 0]
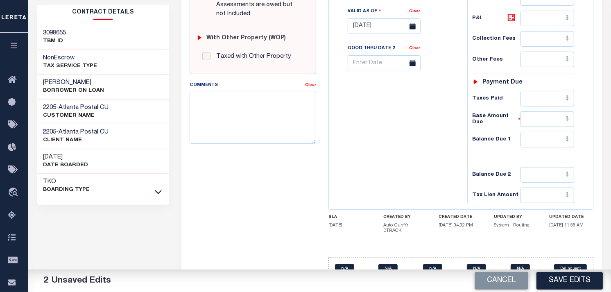
type input "$2,189.36"
drag, startPoint x: 541, startPoint y: 125, endPoint x: 546, endPoint y: 125, distance: 5.3
click at [541, 132] on input "text" at bounding box center [548, 140] width 54 height 16
type input "$0.00"
click at [577, 145] on div "Tax Status Status - Select Status Code -" at bounding box center [526, 22] width 118 height 362
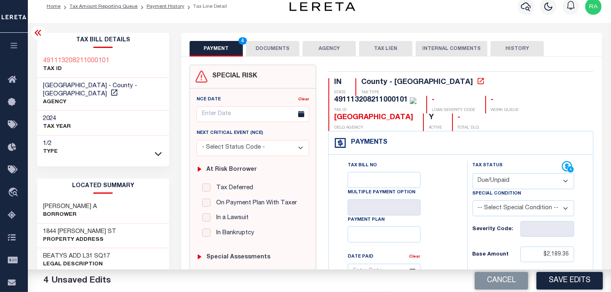
scroll to position [0, 0]
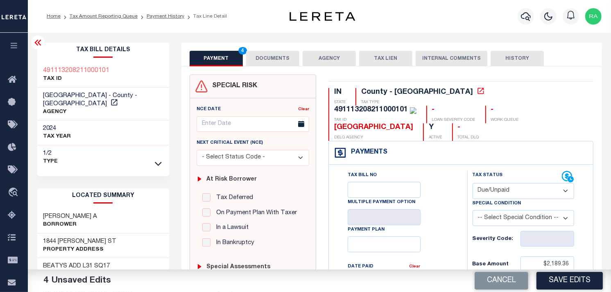
click at [262, 63] on button "DOCUMENTS" at bounding box center [272, 59] width 53 height 16
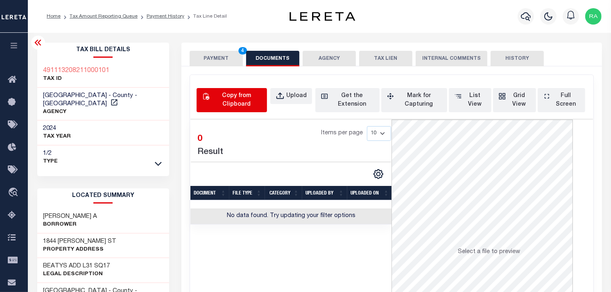
click at [226, 100] on div "Copy from Clipboard" at bounding box center [236, 100] width 51 height 17
select select "POP"
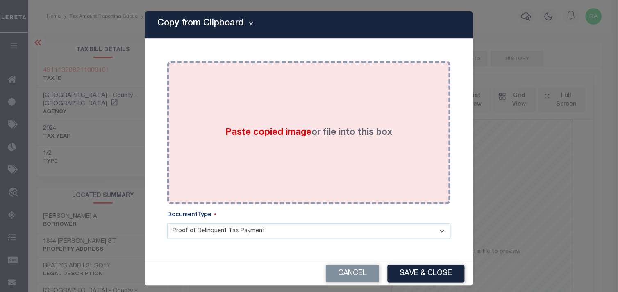
click at [337, 175] on div "Paste copied image or file into this box" at bounding box center [308, 132] width 271 height 131
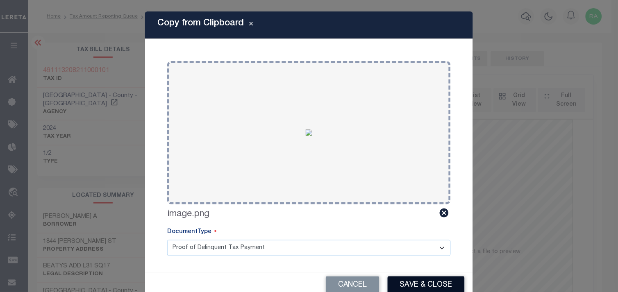
click at [419, 281] on button "Save & Close" at bounding box center [425, 285] width 77 height 18
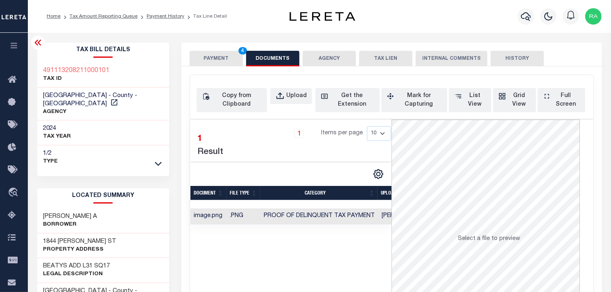
click at [202, 61] on button "PAYMENT 4" at bounding box center [216, 59] width 53 height 16
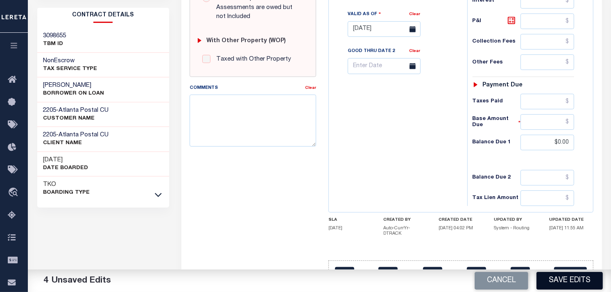
scroll to position [327, 0]
click at [573, 283] on button "Save Edits" at bounding box center [570, 281] width 66 height 18
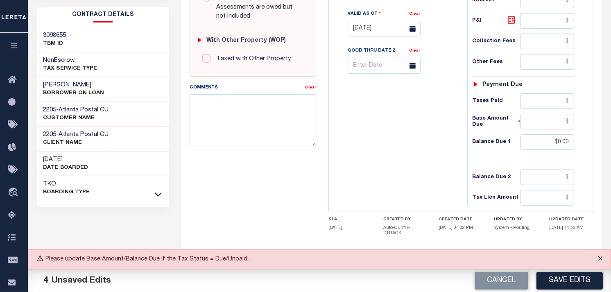
click at [599, 258] on button "Close" at bounding box center [600, 259] width 20 height 18
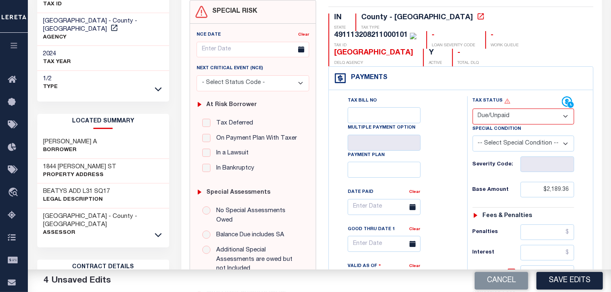
scroll to position [54, 0]
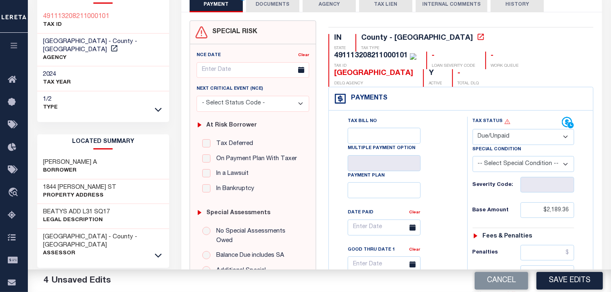
click at [493, 129] on select "- Select Status Code - Open Due/Unpaid Paid Incomplete No Tax Due Internal Refu…" at bounding box center [524, 137] width 102 height 16
select select "PYD"
click at [473, 129] on select "- Select Status Code - Open Due/Unpaid Paid Incomplete No Tax Due Internal Refu…" at bounding box center [524, 137] width 102 height 16
click at [558, 273] on button "Save Edits" at bounding box center [570, 281] width 66 height 18
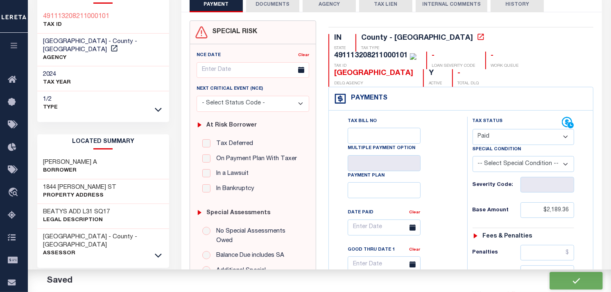
checkbox input "false"
type input "$2,189.36"
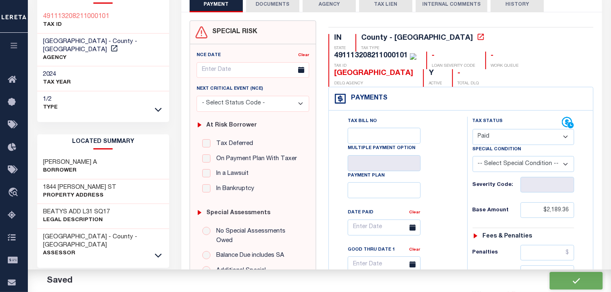
type input "$0"
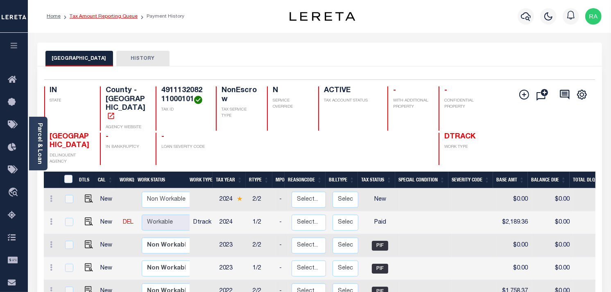
click at [115, 18] on link "Tax Amount Reporting Queue" at bounding box center [104, 16] width 68 height 5
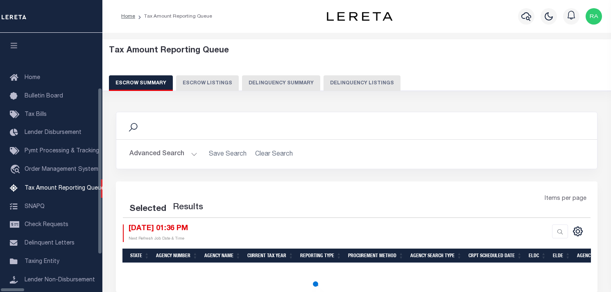
click at [333, 86] on button "Delinquency Listings" at bounding box center [362, 83] width 77 height 16
select select "100"
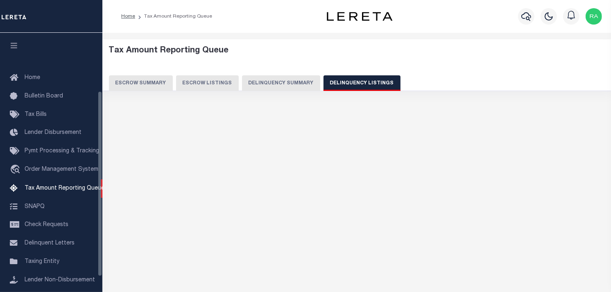
scroll to position [81, 0]
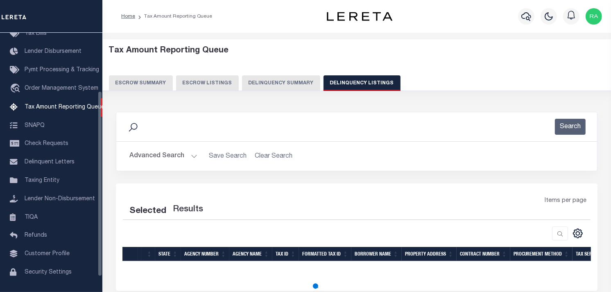
select select "100"
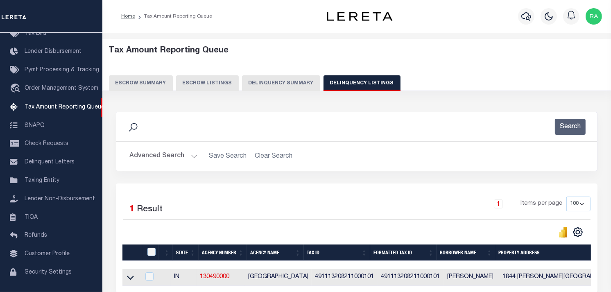
scroll to position [79, 0]
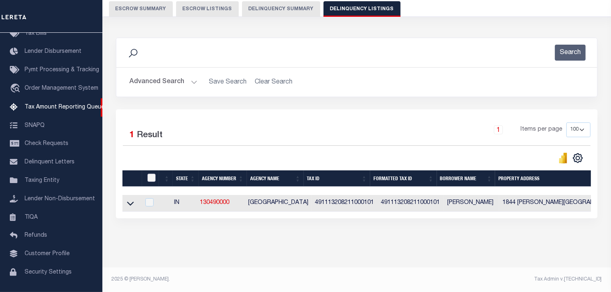
click at [150, 177] on input "checkbox" at bounding box center [151, 178] width 8 height 8
checkbox input "true"
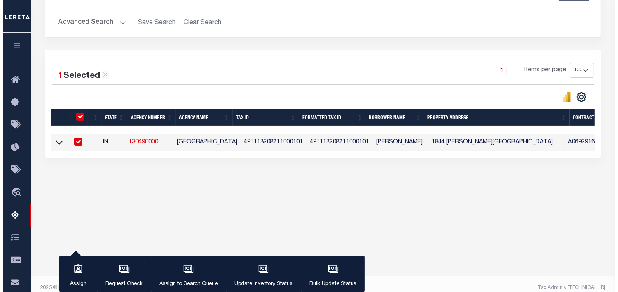
scroll to position [142, 0]
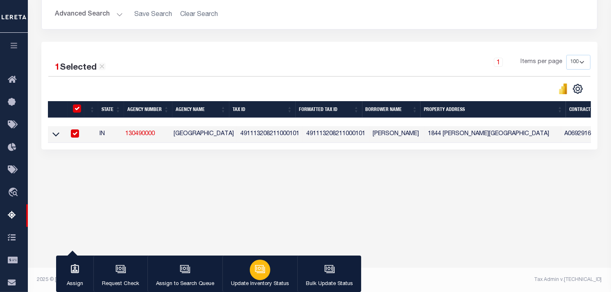
click at [256, 256] on button "Update Inventory Status" at bounding box center [259, 274] width 75 height 37
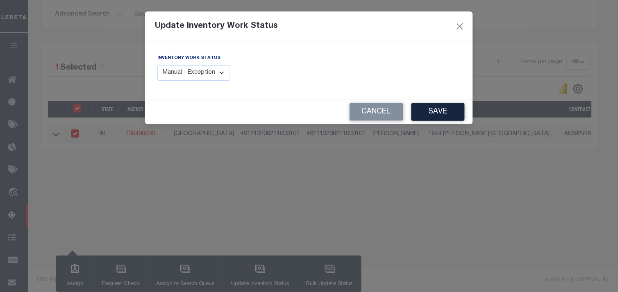
drag, startPoint x: 185, startPoint y: 71, endPoint x: 188, endPoint y: 79, distance: 8.4
click at [185, 71] on select "Manual - Exception Pended - Awaiting Search Late Add Exception Completed" at bounding box center [193, 73] width 73 height 16
select select "4"
click at [157, 65] on select "Manual - Exception Pended - Awaiting Search Late Add Exception Completed" at bounding box center [193, 73] width 73 height 16
click at [455, 117] on button "Save" at bounding box center [437, 112] width 53 height 18
